Goal: Transaction & Acquisition: Obtain resource

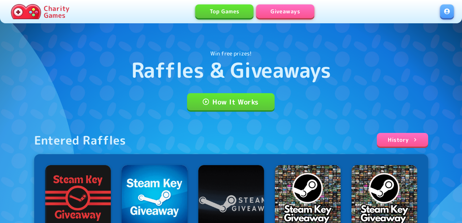
click at [449, 13] on link at bounding box center [447, 11] width 14 height 14
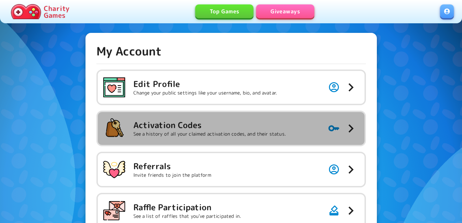
click at [221, 120] on h5 "Activation Codes" at bounding box center [209, 124] width 153 height 11
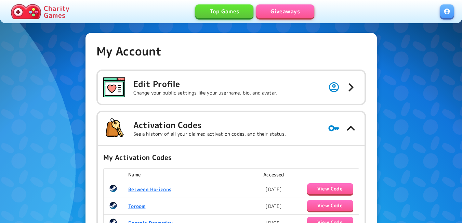
click at [284, 9] on link "Giveaways" at bounding box center [285, 11] width 58 height 14
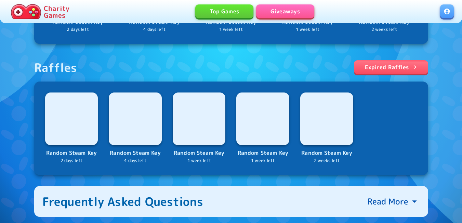
scroll to position [240, 0]
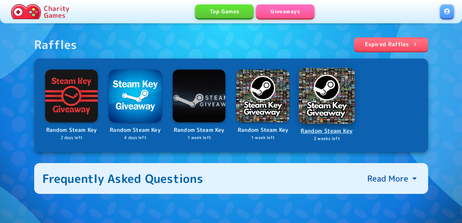
click at [330, 108] on img at bounding box center [327, 96] width 56 height 56
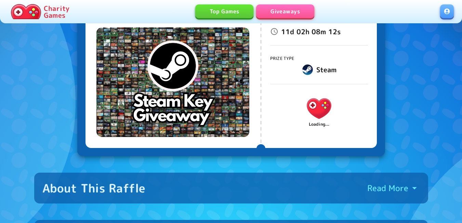
scroll to position [68, 0]
